Goal: Transaction & Acquisition: Book appointment/travel/reservation

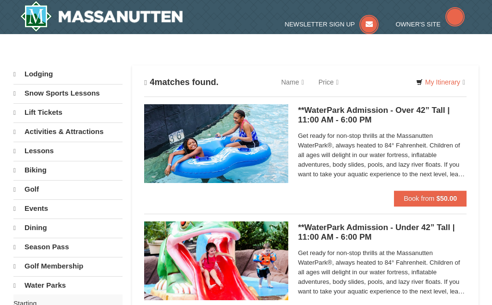
select select "9"
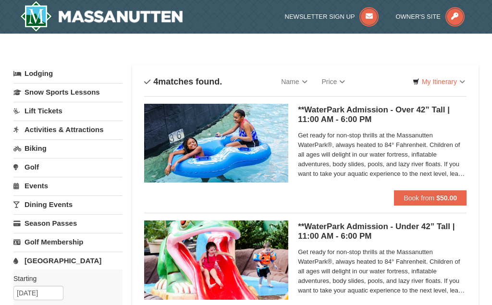
click at [103, 20] on img at bounding box center [101, 16] width 162 height 31
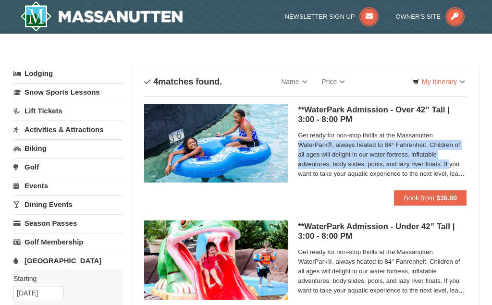
drag, startPoint x: 451, startPoint y: 133, endPoint x: 450, endPoint y: 165, distance: 32.7
click at [450, 165] on span "Get ready for non-stop thrills at the Massanutten WaterPark®, always heated to …" at bounding box center [382, 155] width 169 height 48
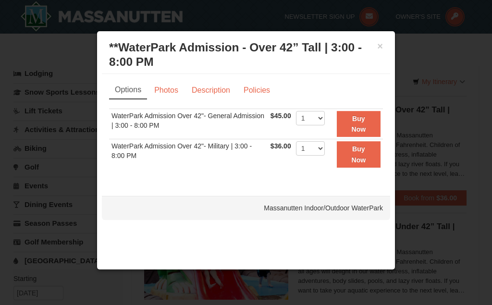
click at [373, 47] on h3 "**WaterPark Admission - Over 42” Tall | 3:00 - 8:00 PM Massanutten Indoor/Outdo…" at bounding box center [246, 54] width 274 height 29
click at [373, 48] on h3 "**WaterPark Admission - Over 42” Tall | 3:00 - 8:00 PM Massanutten Indoor/Outdo…" at bounding box center [246, 54] width 274 height 29
click at [381, 44] on button "×" at bounding box center [380, 46] width 6 height 10
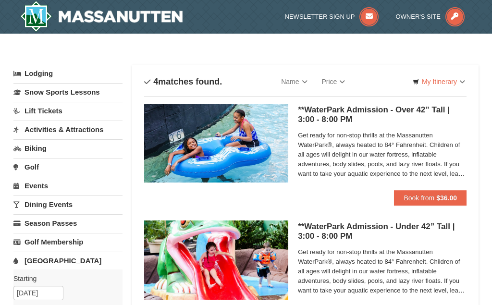
drag, startPoint x: 482, startPoint y: 107, endPoint x: 482, endPoint y: 98, distance: 8.6
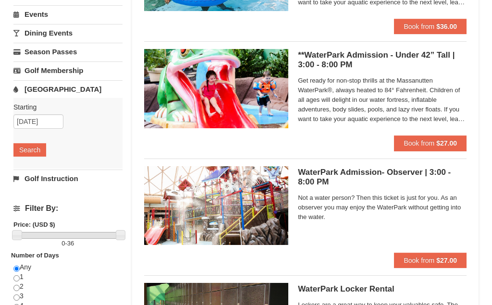
scroll to position [196, 0]
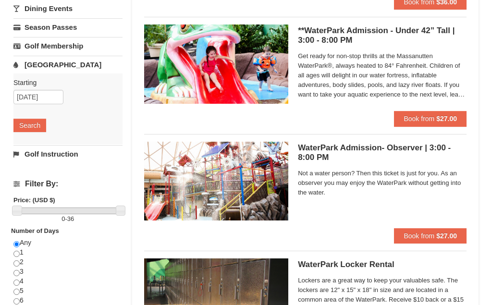
click at [335, 172] on span "Not a water person? Then this ticket is just for you. As an observer you may en…" at bounding box center [382, 183] width 169 height 29
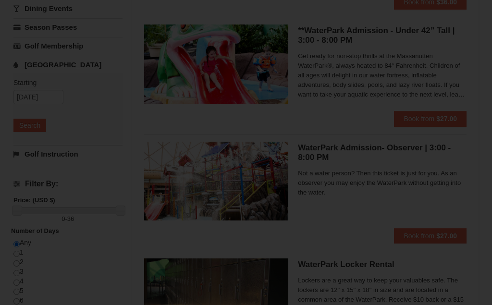
click at [348, 145] on div at bounding box center [246, 152] width 492 height 305
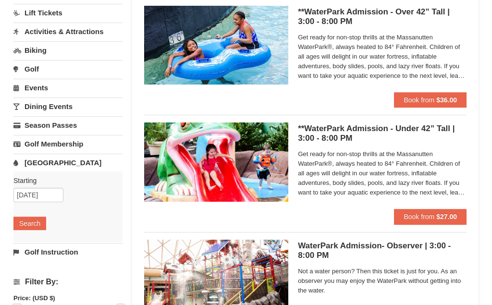
scroll to position [73, 0]
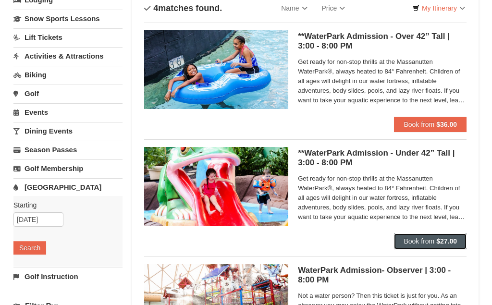
click at [429, 240] on span "Book from" at bounding box center [419, 241] width 31 height 8
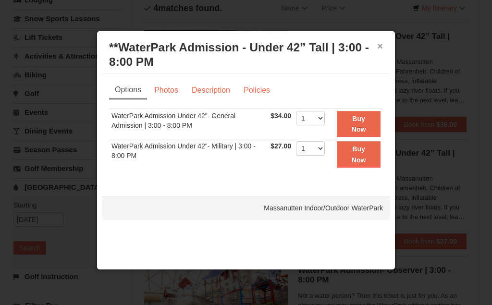
click at [381, 47] on button "×" at bounding box center [380, 46] width 6 height 10
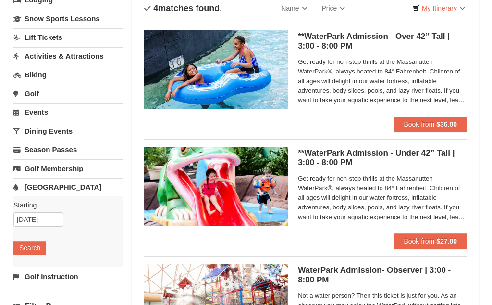
drag, startPoint x: 352, startPoint y: 261, endPoint x: 366, endPoint y: 139, distance: 122.4
click at [366, 139] on ul "**WaterPark Admission - Over 42” Tall | 3:00 - 8:00 PM Massanutten Indoor/Outdo…" at bounding box center [305, 257] width 322 height 468
click at [367, 103] on span "Get ready for non-stop thrills at the Massanutten WaterPark®, always heated to …" at bounding box center [382, 81] width 169 height 48
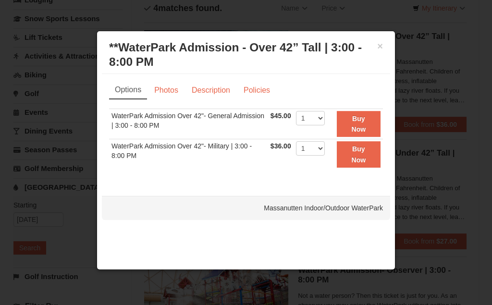
click at [457, 192] on div at bounding box center [246, 152] width 492 height 305
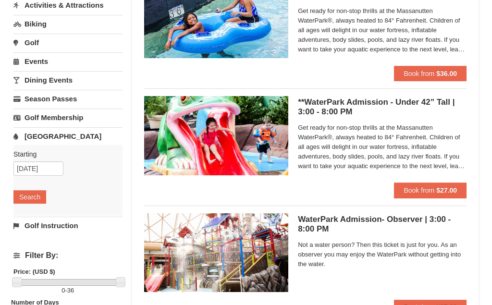
scroll to position [0, 0]
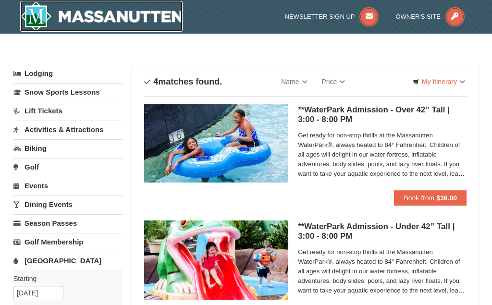
click at [126, 23] on img at bounding box center [101, 16] width 162 height 31
